Goal: Task Accomplishment & Management: Manage account settings

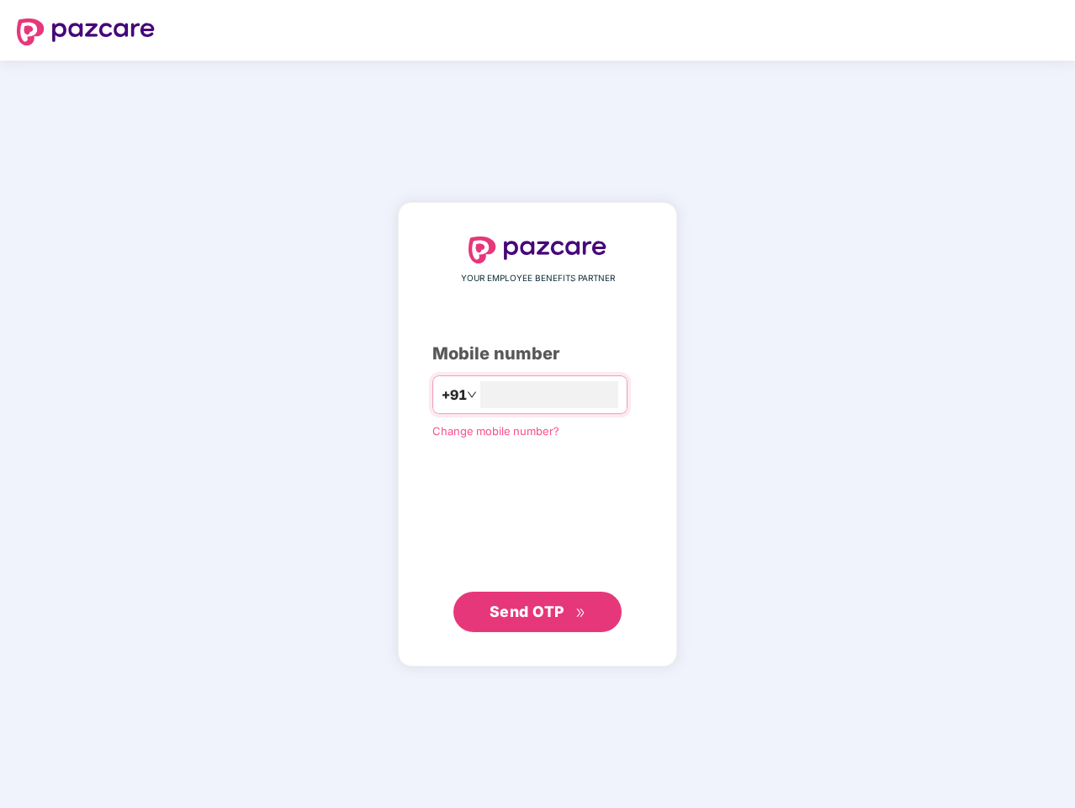
click at [538, 404] on input "number" at bounding box center [549, 394] width 138 height 27
click at [86, 32] on img at bounding box center [86, 32] width 138 height 27
click at [442, 395] on span "+91" at bounding box center [454, 394] width 25 height 21
click at [538, 612] on span "Send OTP" at bounding box center [527, 611] width 75 height 18
